Goal: Find specific page/section: Find specific page/section

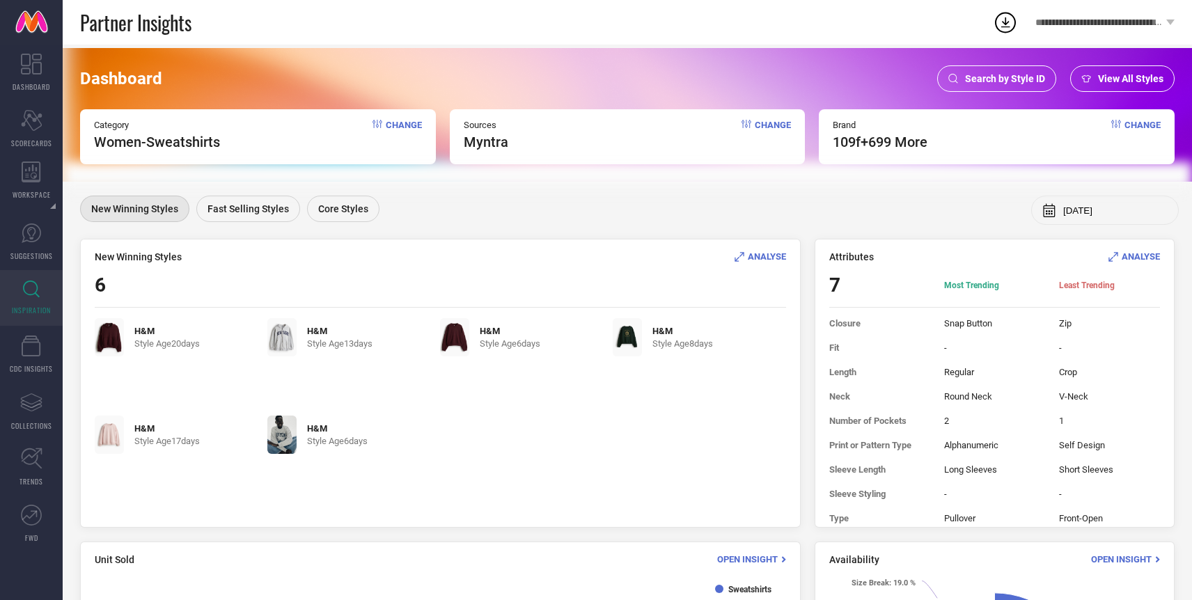
click at [949, 81] on icon at bounding box center [953, 79] width 10 height 10
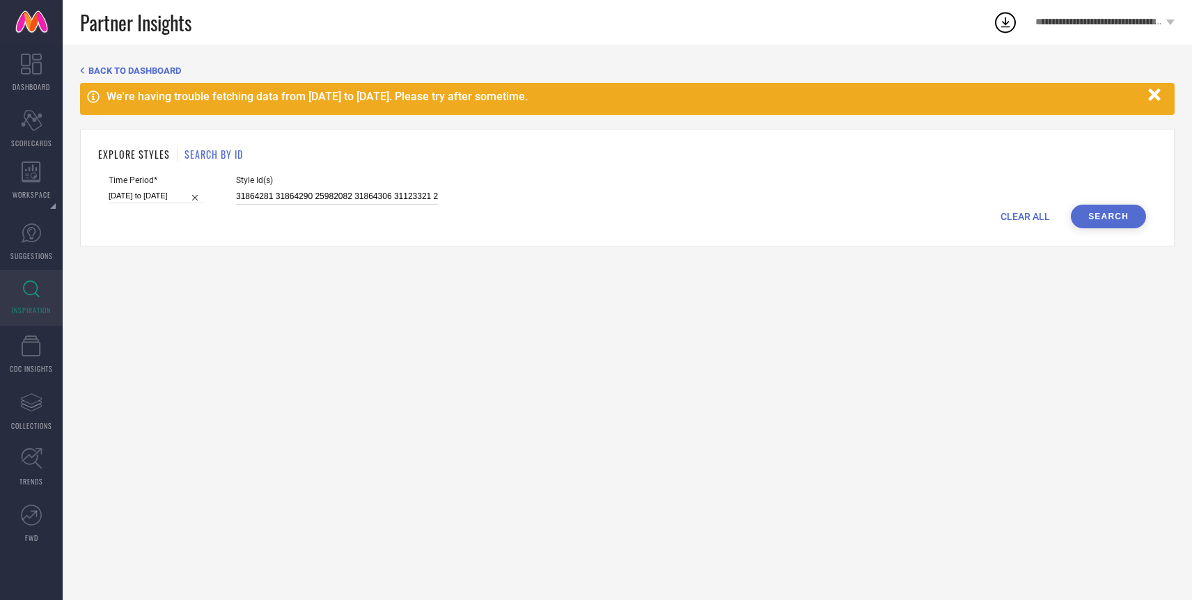
click at [363, 189] on input "31864281 31864290 25982082 31864306 31123321 28583794 31136753 31136880 2858376…" at bounding box center [337, 197] width 202 height 16
paste input "31569275, 34980884"
type input "31569275, 34980884"
click at [1107, 239] on div "EXPLORE STYLES SEARCH BY ID Time Period* [DATE] to [DATE] Style Id(s) 31569275,…" at bounding box center [627, 188] width 1094 height 118
click at [1103, 212] on button "Search" at bounding box center [1108, 217] width 75 height 24
